Goal: Browse casually

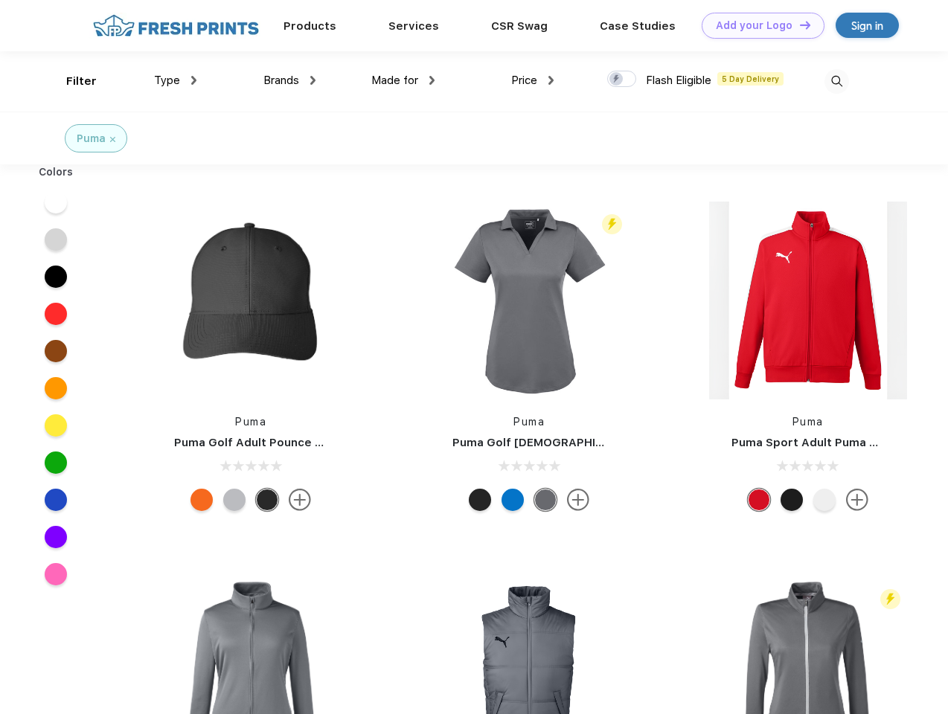
click at [758, 25] on link "Add your Logo Design Tool" at bounding box center [763, 26] width 123 height 26
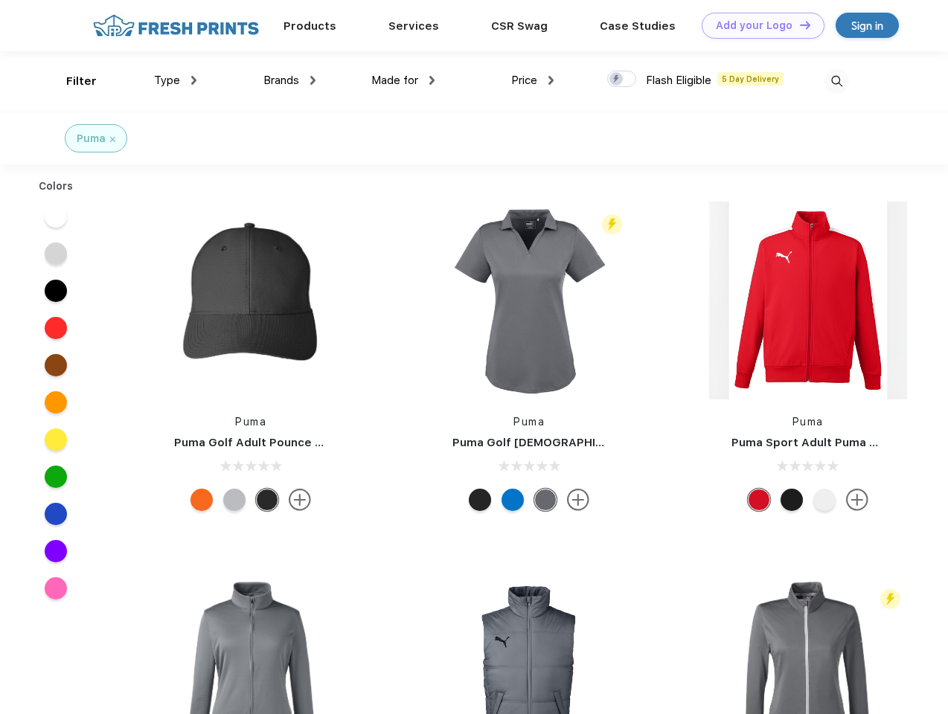
click at [0, 0] on div "Design Tool" at bounding box center [0, 0] width 0 height 0
click at [799, 25] on link "Add your Logo Design Tool" at bounding box center [763, 26] width 123 height 26
click at [71, 81] on div "Filter" at bounding box center [81, 81] width 31 height 17
click at [176, 80] on span "Type" at bounding box center [167, 80] width 26 height 13
click at [289, 80] on span "Brands" at bounding box center [281, 80] width 36 height 13
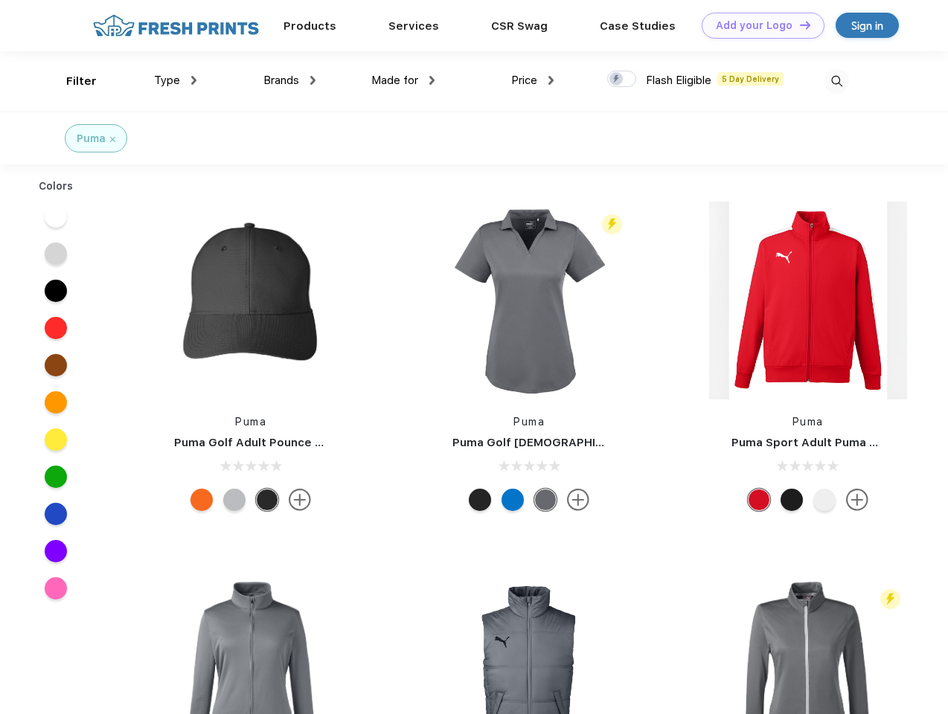
click at [403, 80] on span "Made for" at bounding box center [394, 80] width 47 height 13
click at [533, 80] on span "Price" at bounding box center [524, 80] width 26 height 13
click at [622, 80] on div at bounding box center [621, 79] width 29 height 16
click at [617, 80] on input "checkbox" at bounding box center [612, 75] width 10 height 10
click at [836, 81] on img at bounding box center [837, 81] width 25 height 25
